Goal: Task Accomplishment & Management: Manage account settings

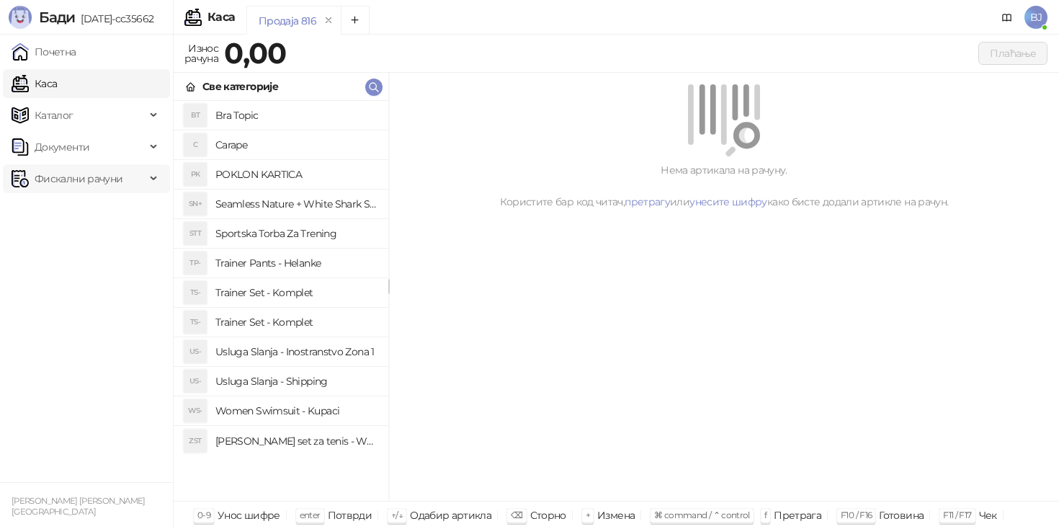
click at [156, 183] on div "Фискални рачуни" at bounding box center [86, 178] width 167 height 29
click at [94, 212] on link "Издати рачуни" at bounding box center [65, 210] width 97 height 29
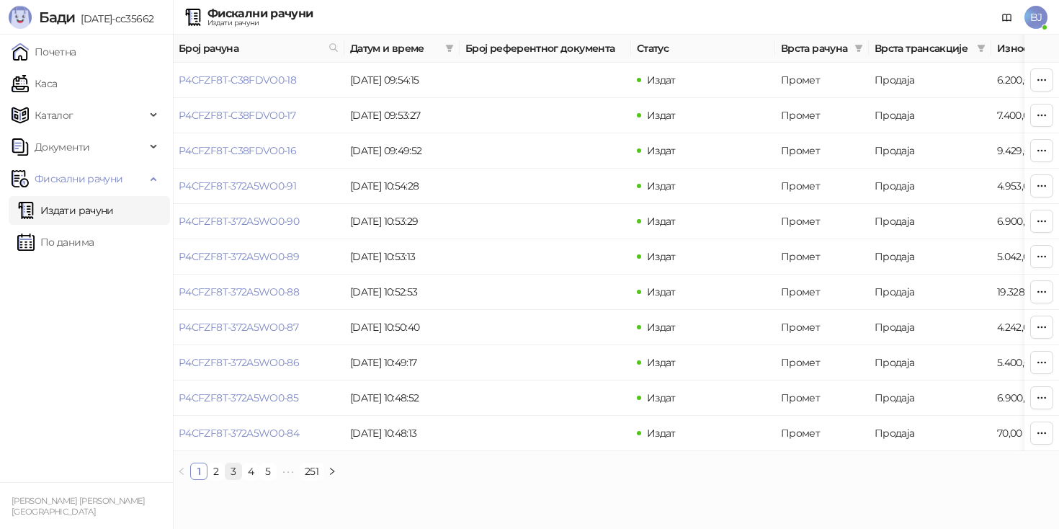
click at [233, 469] on link "3" at bounding box center [233, 471] width 16 height 16
click at [253, 467] on link "4" at bounding box center [251, 471] width 16 height 16
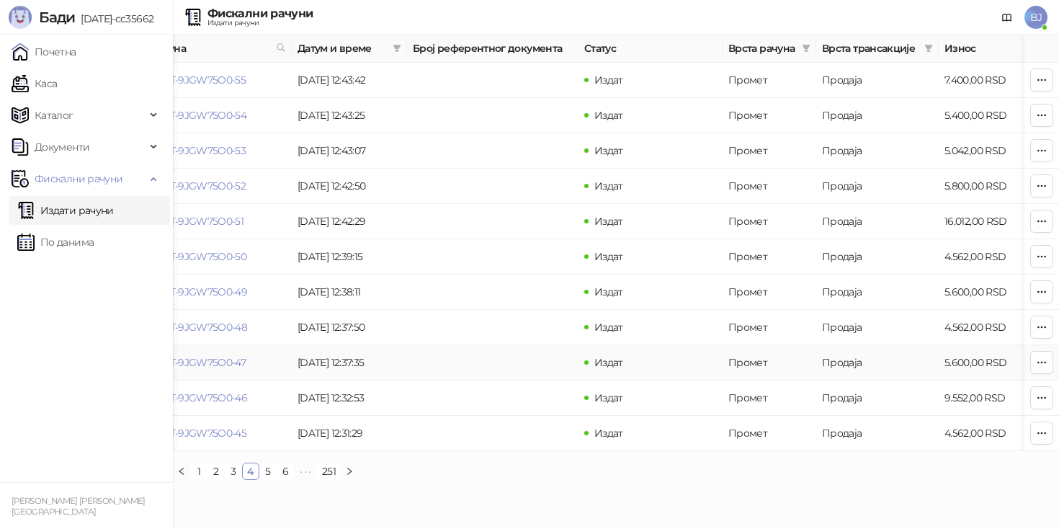
scroll to position [0, 55]
click at [267, 470] on link "5" at bounding box center [268, 471] width 16 height 16
click at [292, 470] on link "6" at bounding box center [291, 471] width 16 height 16
click at [294, 469] on link "7" at bounding box center [291, 471] width 16 height 16
click at [293, 468] on link "8" at bounding box center [291, 471] width 16 height 16
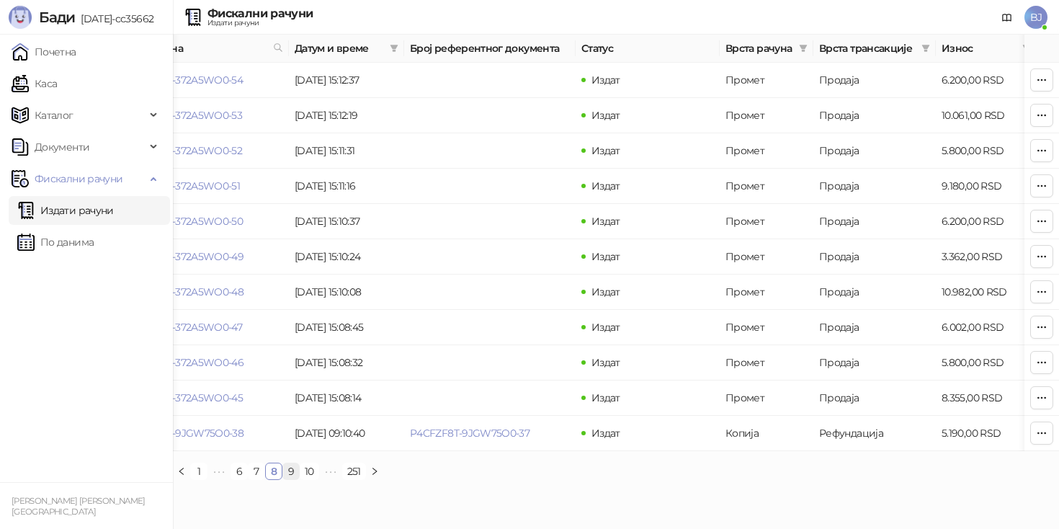
click at [292, 475] on link "9" at bounding box center [291, 471] width 16 height 16
click at [296, 469] on link "10" at bounding box center [292, 471] width 18 height 16
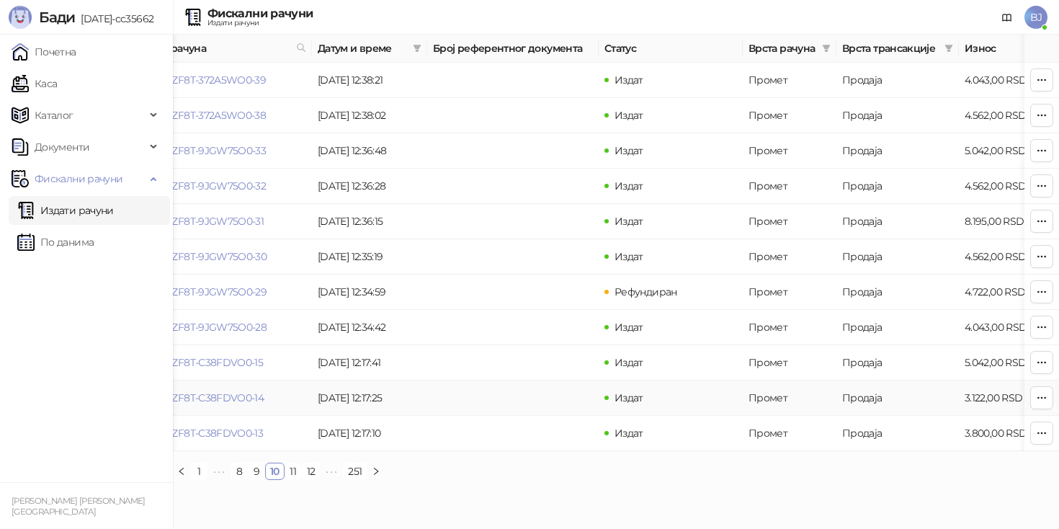
scroll to position [0, 38]
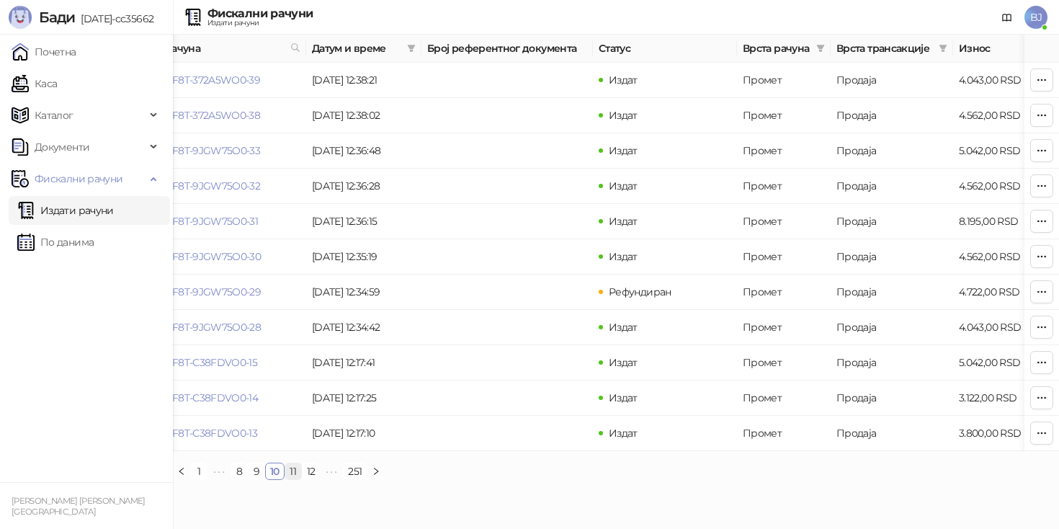
click at [292, 475] on link "11" at bounding box center [293, 471] width 16 height 16
click at [289, 474] on link "12" at bounding box center [293, 471] width 17 height 16
click at [244, 150] on link "P4CFZF8T-372A5WO0-28" at bounding box center [200, 150] width 120 height 13
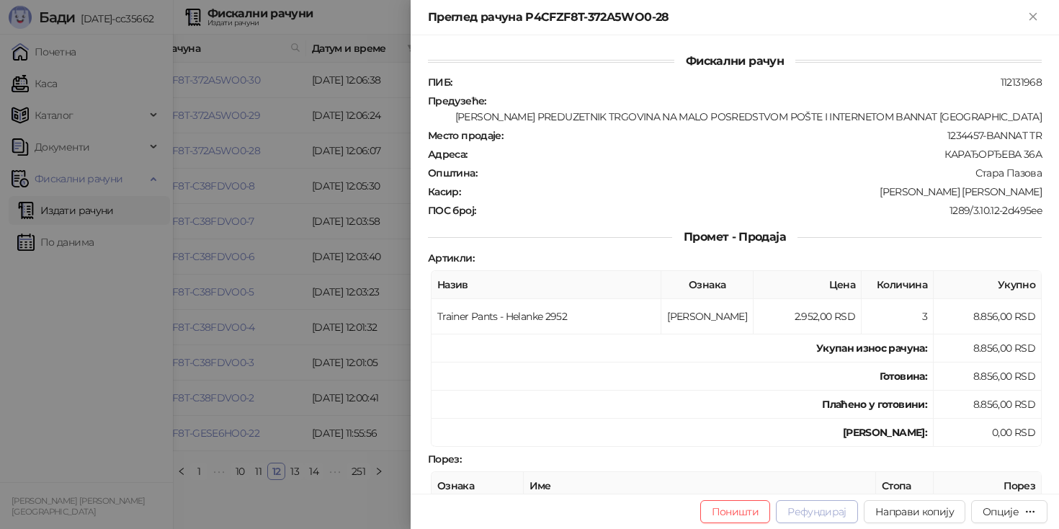
click at [805, 507] on button "Рефундирај" at bounding box center [817, 511] width 82 height 23
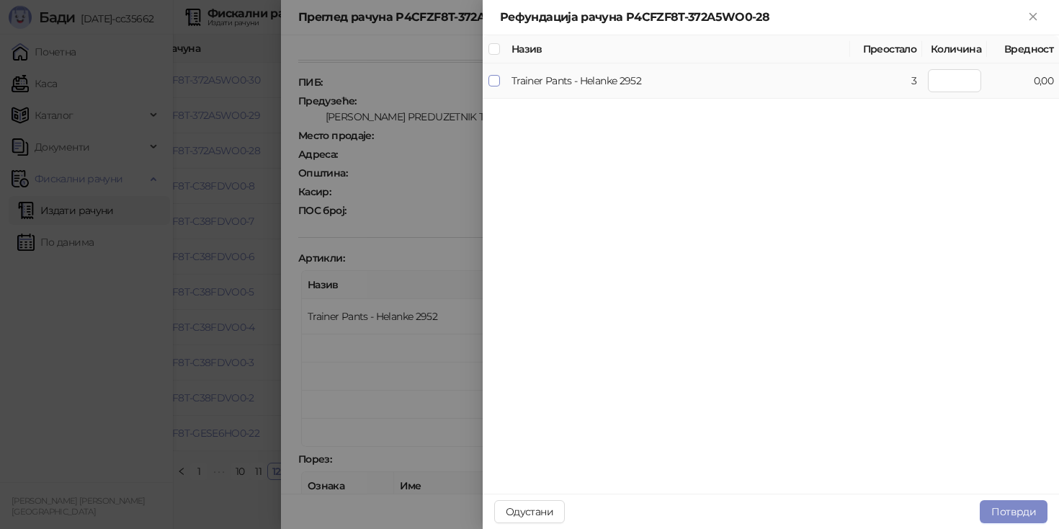
click at [497, 84] on span at bounding box center [494, 81] width 12 height 12
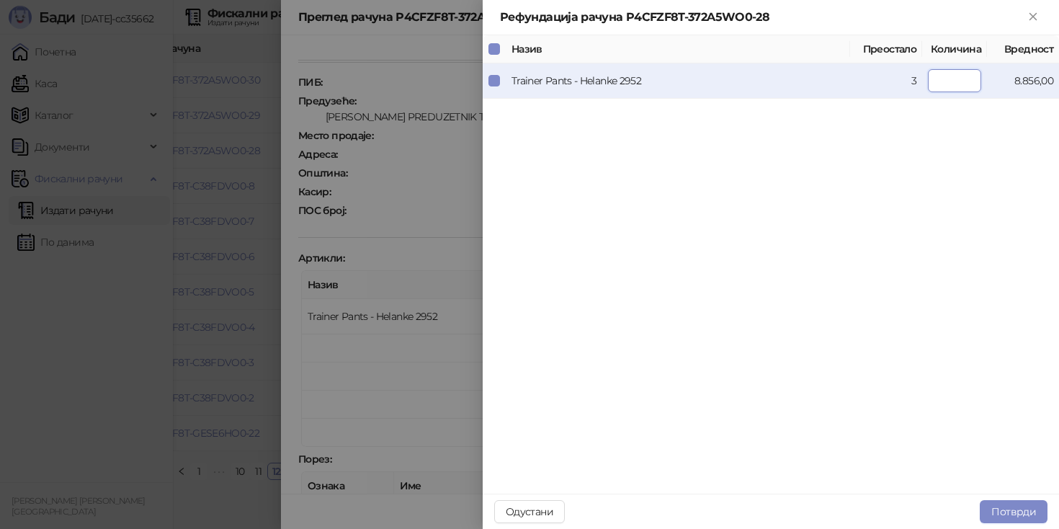
drag, startPoint x: 948, startPoint y: 73, endPoint x: 994, endPoint y: 75, distance: 46.1
click at [994, 74] on tr "Trainer Pants - Helanke 2952 3 * 8.856,00" at bounding box center [771, 80] width 576 height 35
type input "*"
click at [997, 212] on div "Назив Преостало Количина Вредност Trainer Pants - Helanke 2952 3 * 2.952,00" at bounding box center [771, 265] width 576 height 460
click at [1012, 506] on button "Потврди" at bounding box center [1014, 511] width 68 height 23
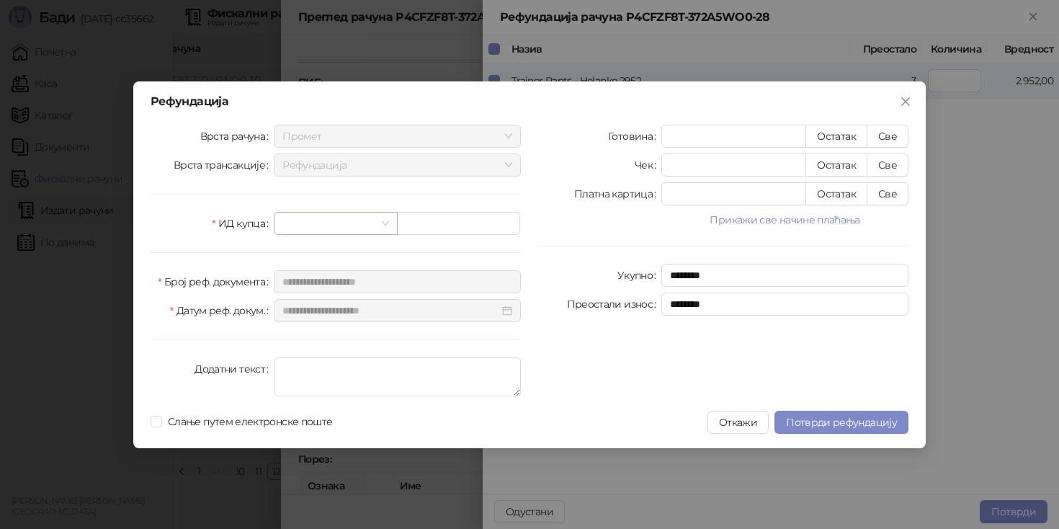
click at [304, 229] on input "search" at bounding box center [328, 224] width 93 height 22
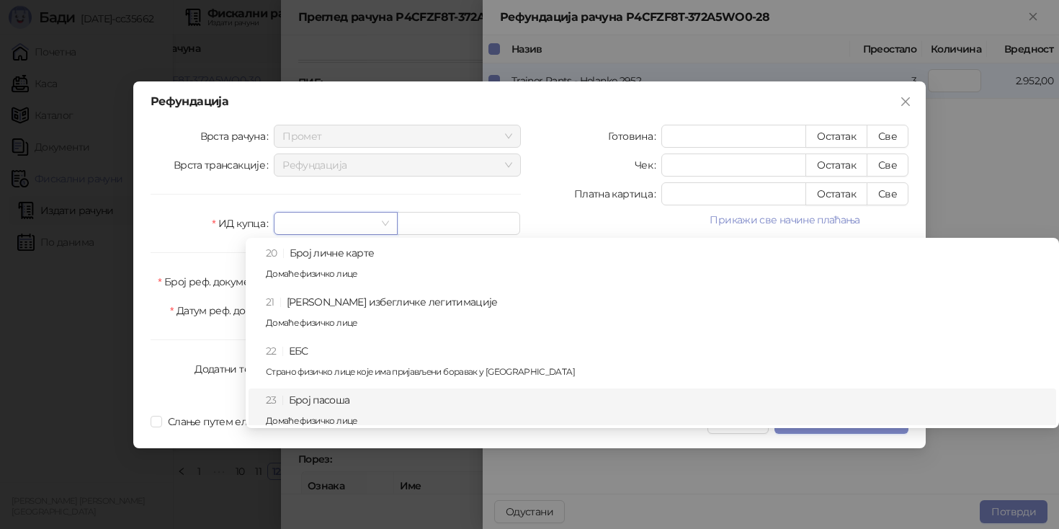
scroll to position [393, 0]
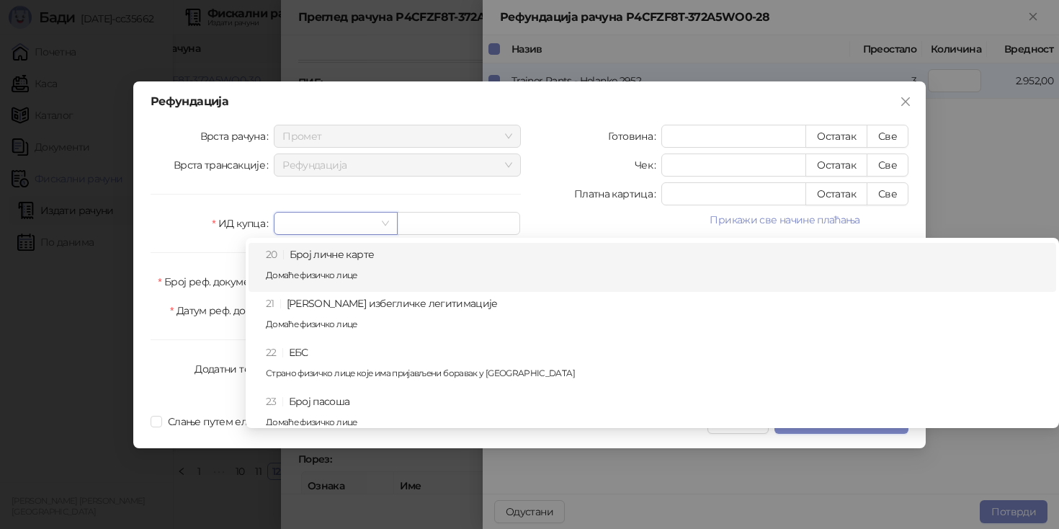
click at [343, 257] on div "20 Број личне карте Домаће физичко лице" at bounding box center [657, 267] width 782 height 42
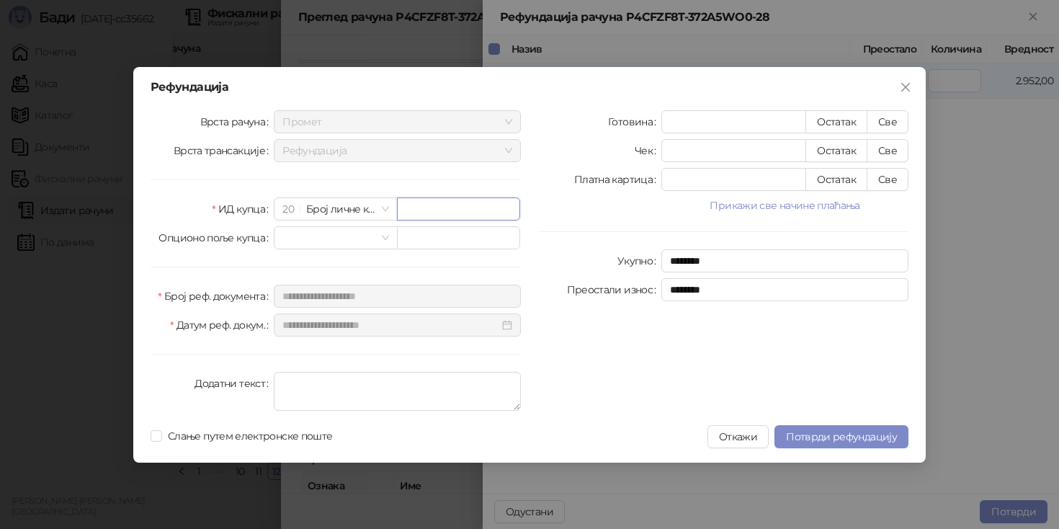
click at [446, 216] on input "text" at bounding box center [458, 208] width 123 height 23
type input "*********"
click at [888, 123] on button "Све" at bounding box center [888, 121] width 42 height 23
type input "****"
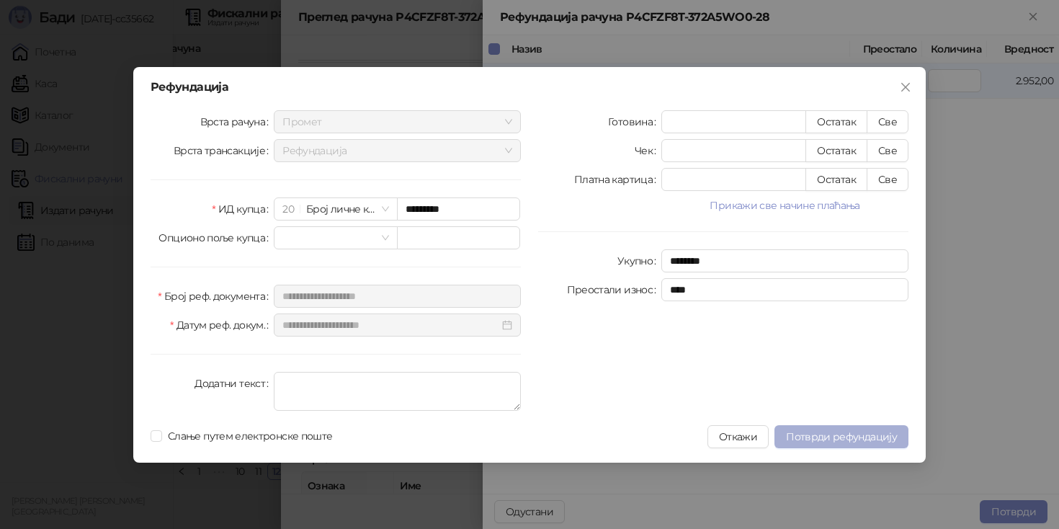
click at [827, 434] on span "Потврди рефундацију" at bounding box center [841, 436] width 111 height 13
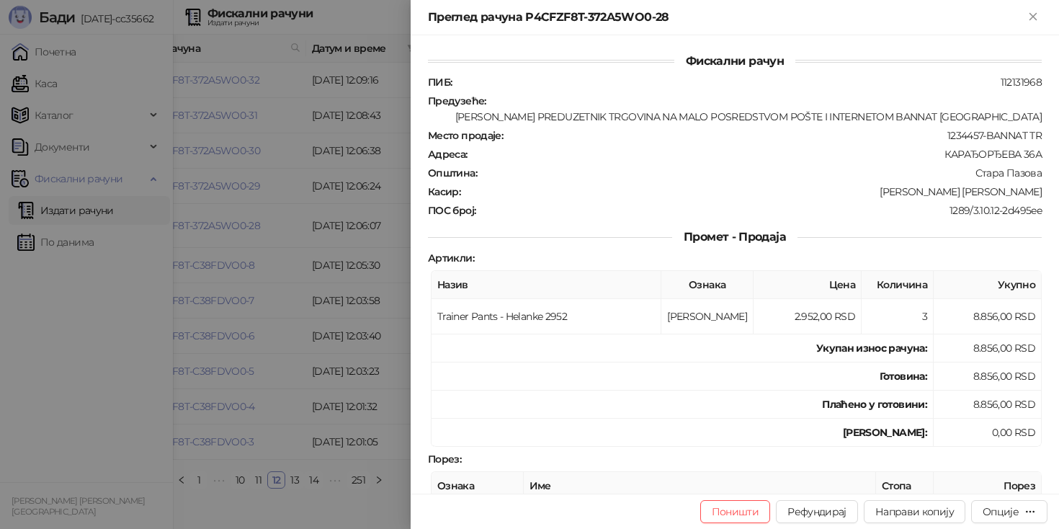
click at [72, 318] on div at bounding box center [529, 264] width 1059 height 529
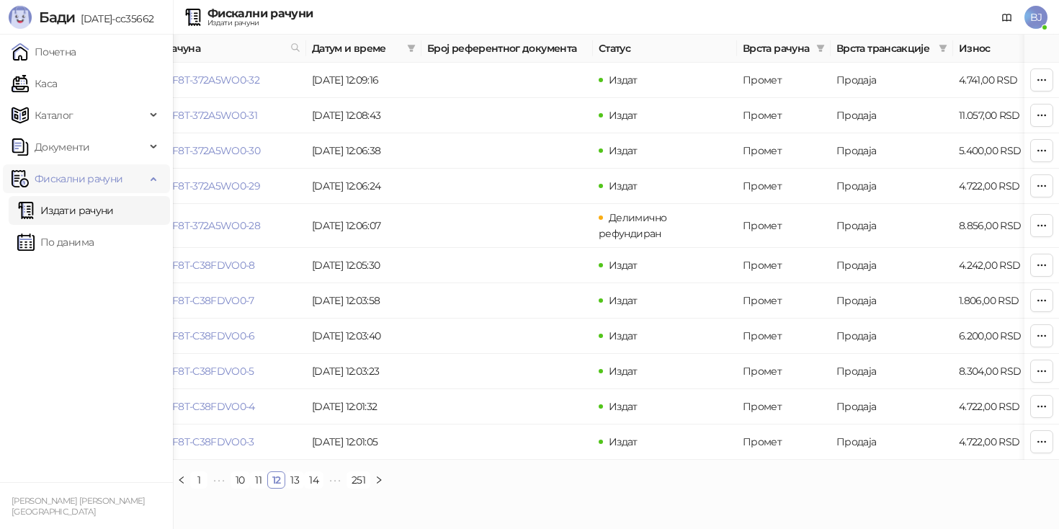
click at [138, 182] on span "Фискални рачуни" at bounding box center [79, 178] width 134 height 29
click at [137, 180] on span "Фискални рачуни" at bounding box center [79, 178] width 134 height 29
click at [102, 216] on link "Издати рачуни" at bounding box center [65, 210] width 97 height 29
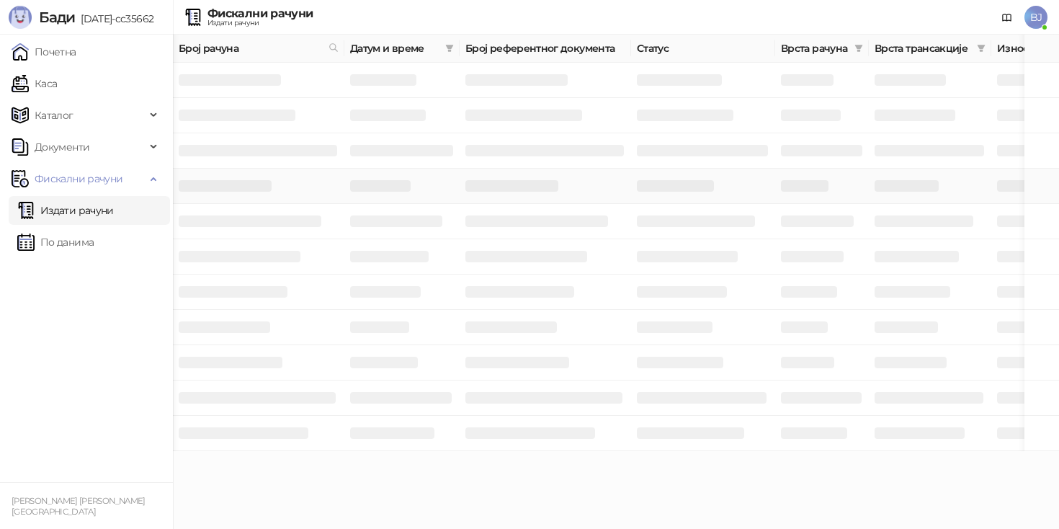
scroll to position [0, 6]
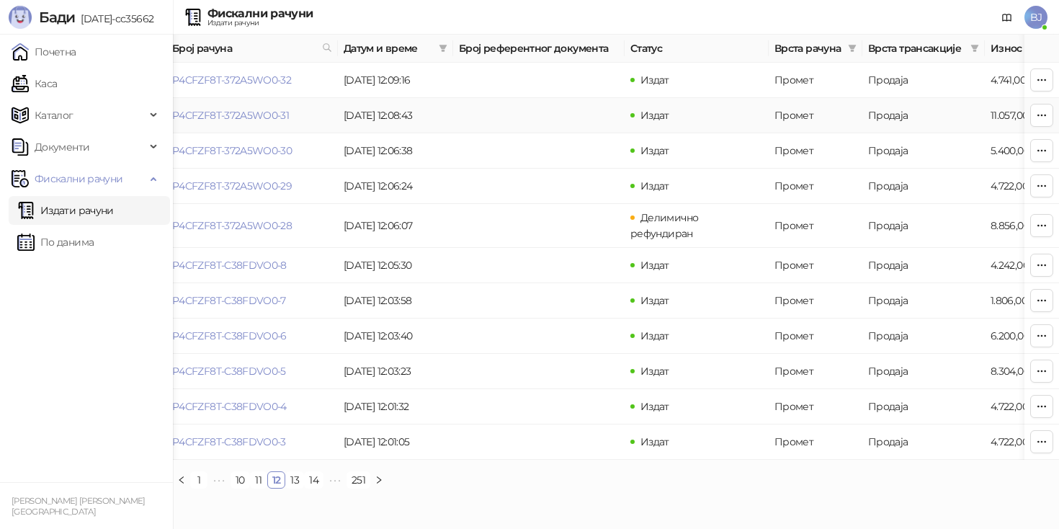
click at [81, 217] on link "Издати рачуни" at bounding box center [65, 210] width 97 height 29
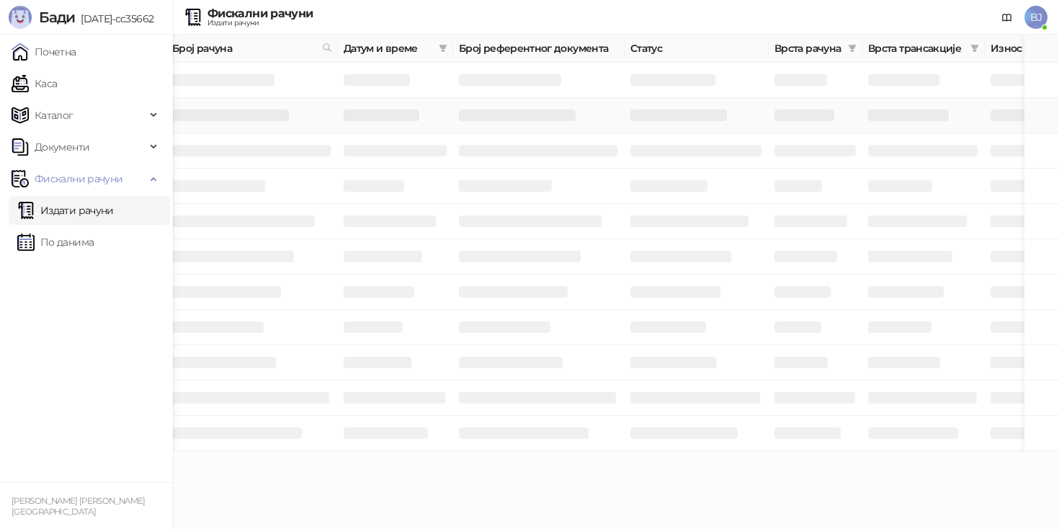
click at [81, 217] on link "Издати рачуни" at bounding box center [65, 210] width 97 height 29
